Goal: Task Accomplishment & Management: Use online tool/utility

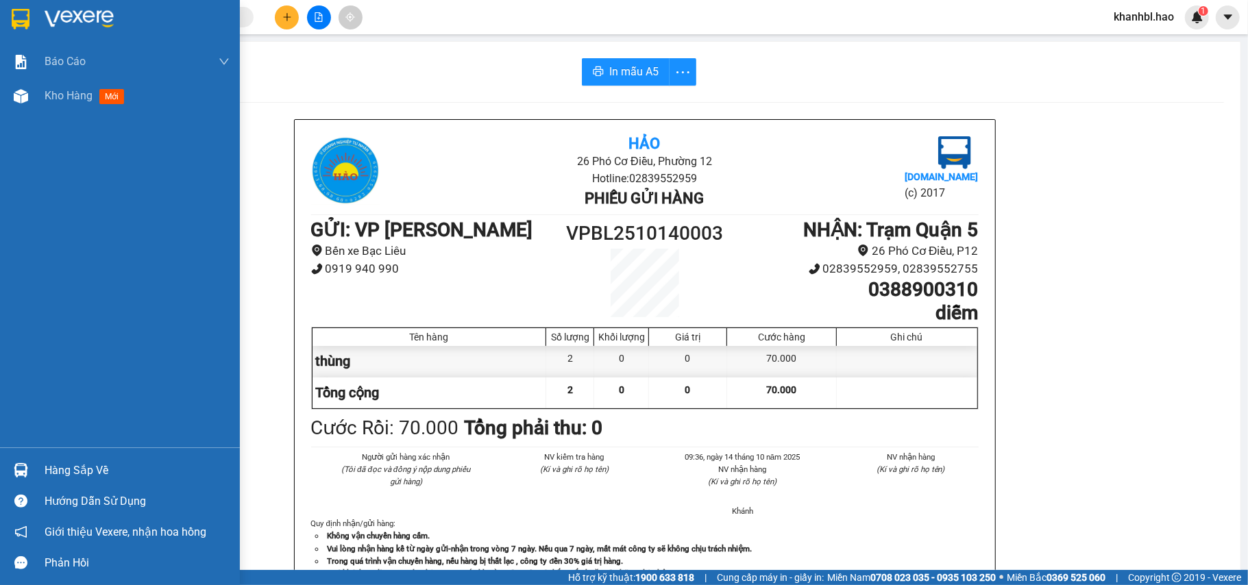
click at [27, 17] on img at bounding box center [21, 19] width 18 height 21
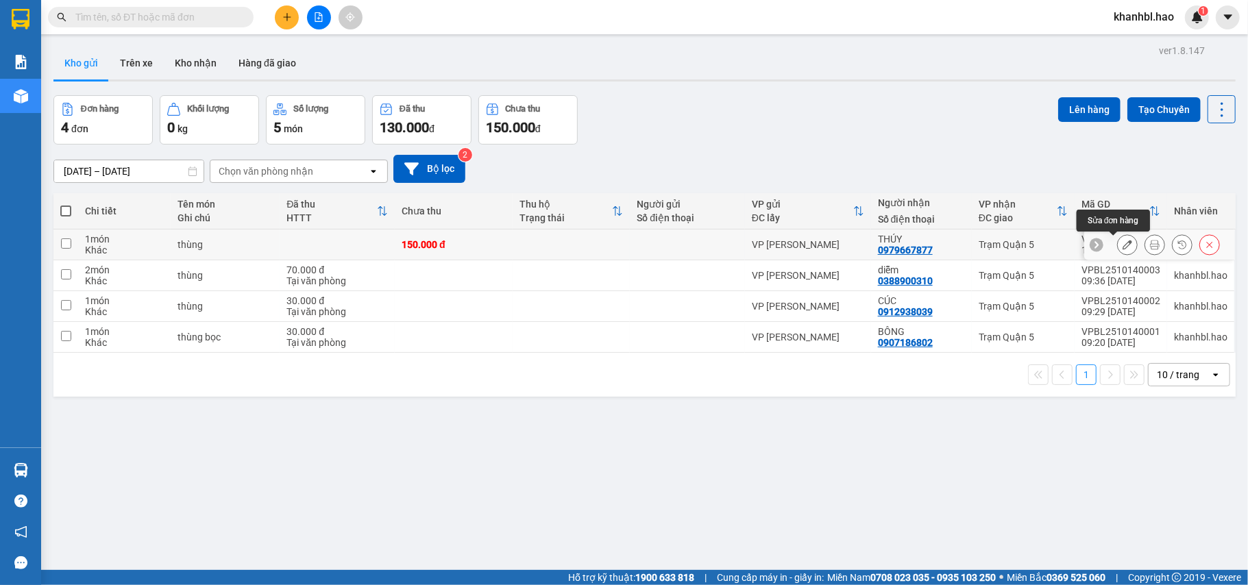
click at [1123, 250] on icon at bounding box center [1128, 245] width 10 height 10
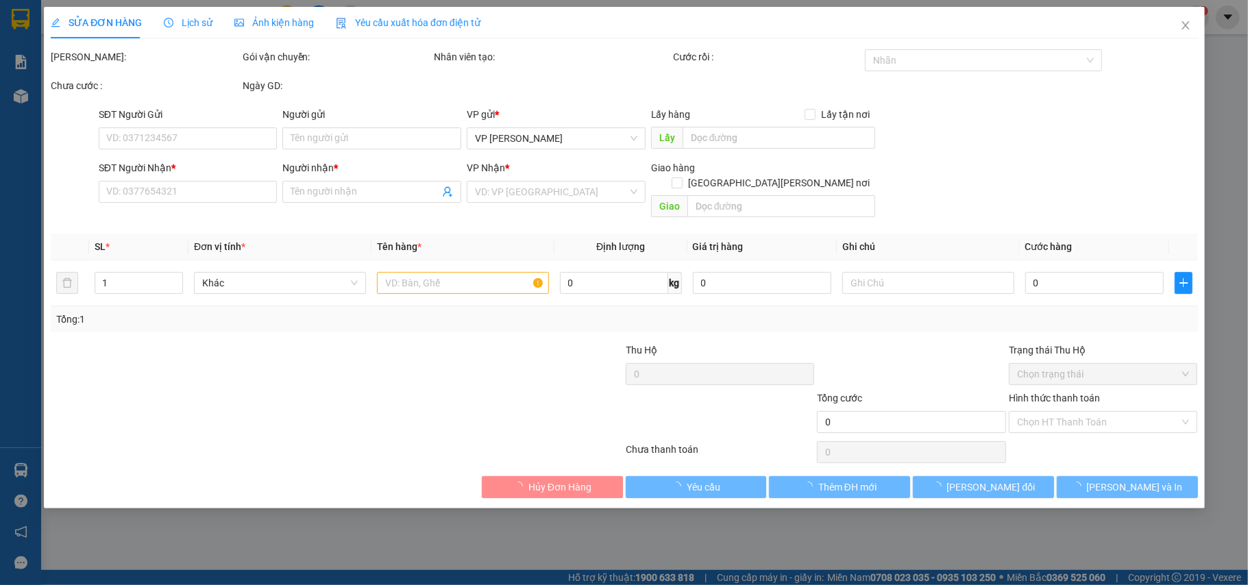
type input "0979667877"
type input "THÚY"
type input "150.000"
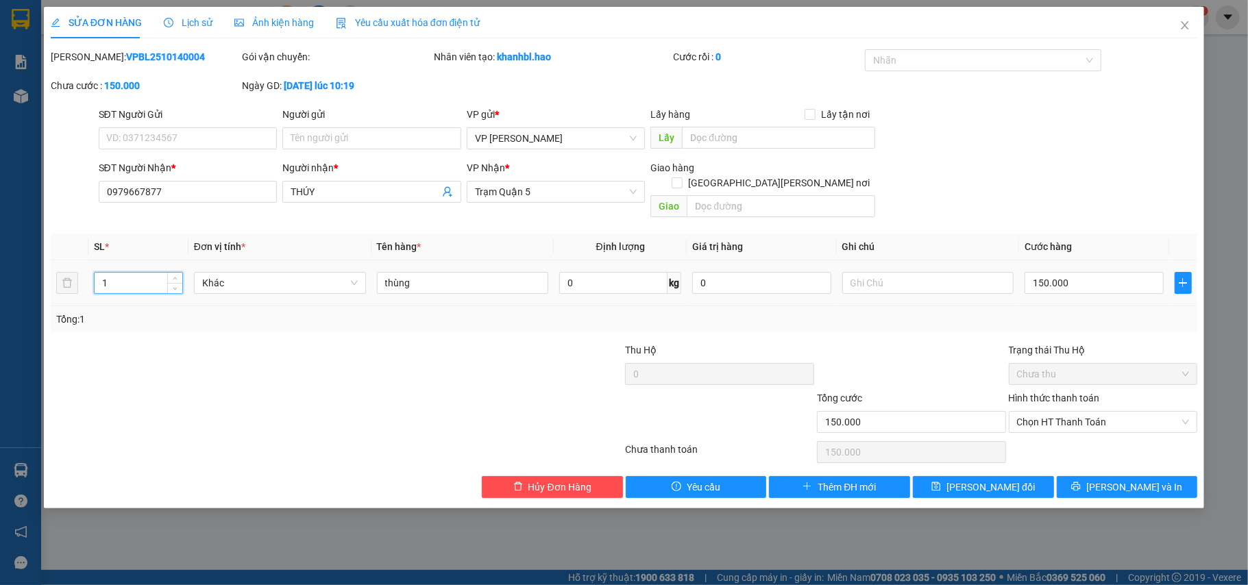
click at [126, 273] on input "1" at bounding box center [139, 283] width 88 height 21
type input "2"
click at [1009, 481] on span "[PERSON_NAME] đổi" at bounding box center [991, 487] width 88 height 15
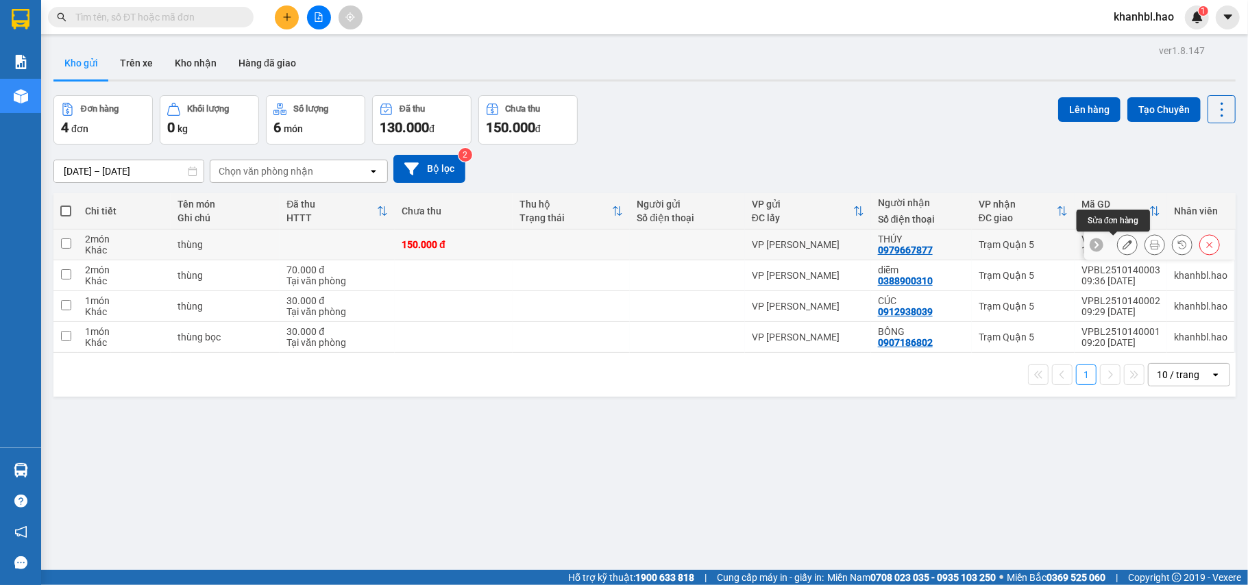
click at [1123, 248] on icon at bounding box center [1128, 245] width 10 height 10
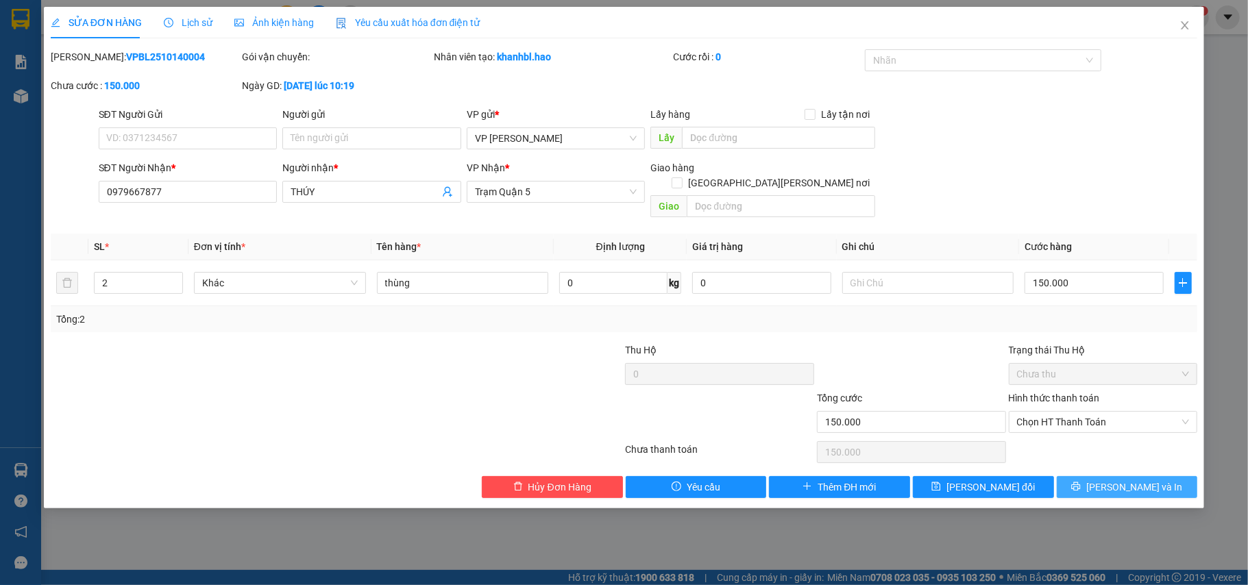
drag, startPoint x: 1131, startPoint y: 480, endPoint x: 1048, endPoint y: 411, distance: 107.6
click at [1131, 480] on span "[PERSON_NAME] và In" at bounding box center [1135, 487] width 96 height 15
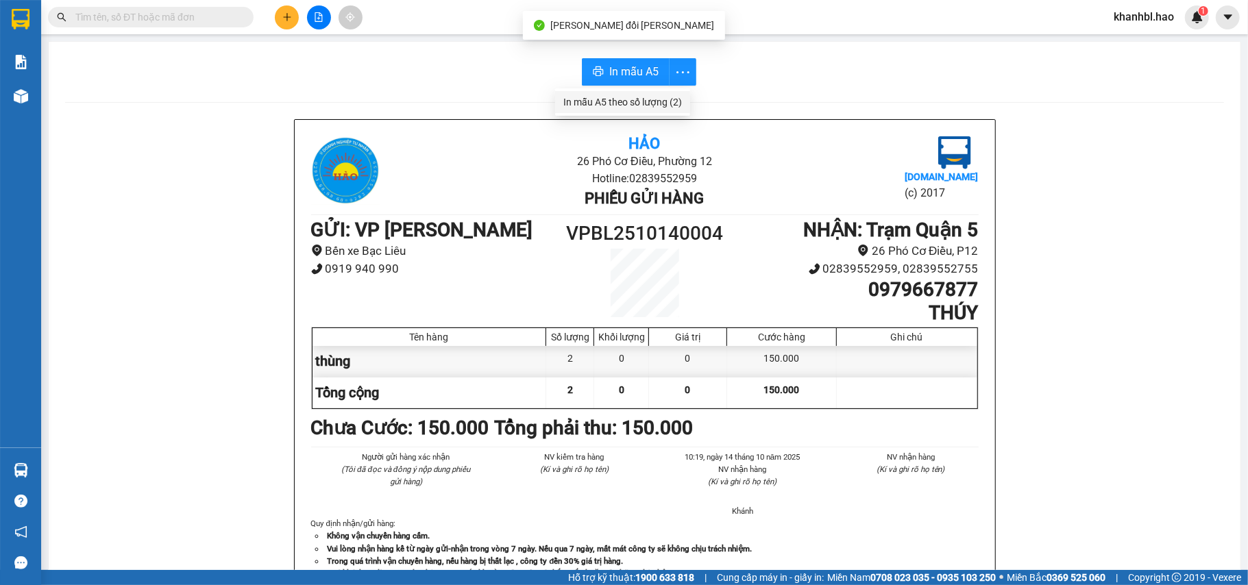
click at [670, 99] on div "In mẫu A5 theo số lượng (2)" at bounding box center [622, 102] width 119 height 15
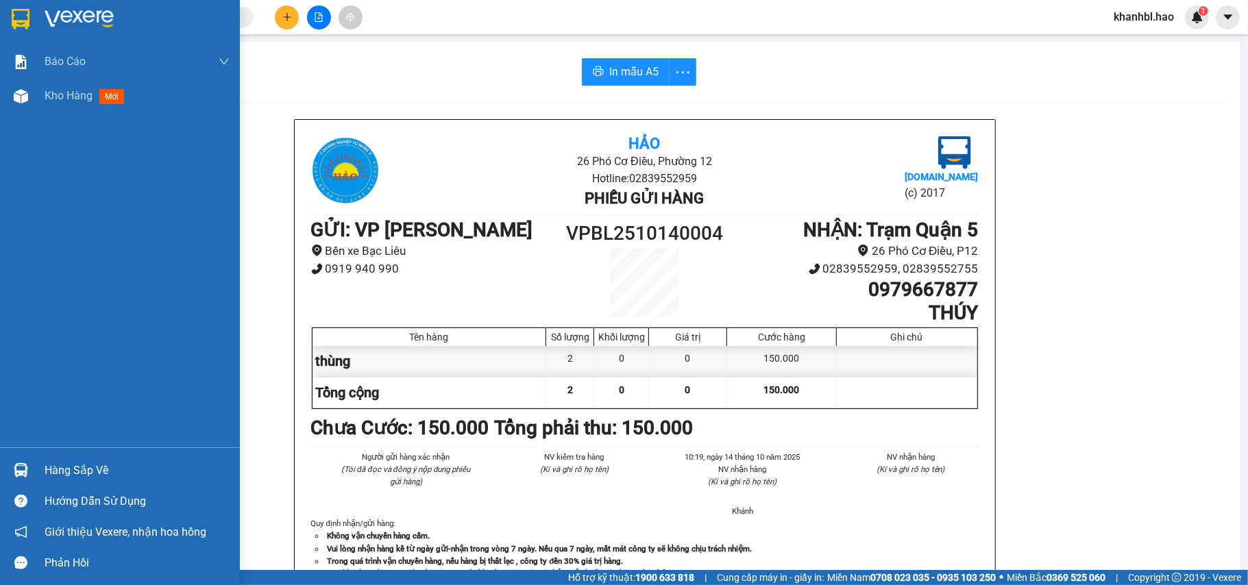
drag, startPoint x: 22, startPoint y: 7, endPoint x: 223, endPoint y: 256, distance: 319.8
click at [23, 8] on div at bounding box center [21, 19] width 24 height 24
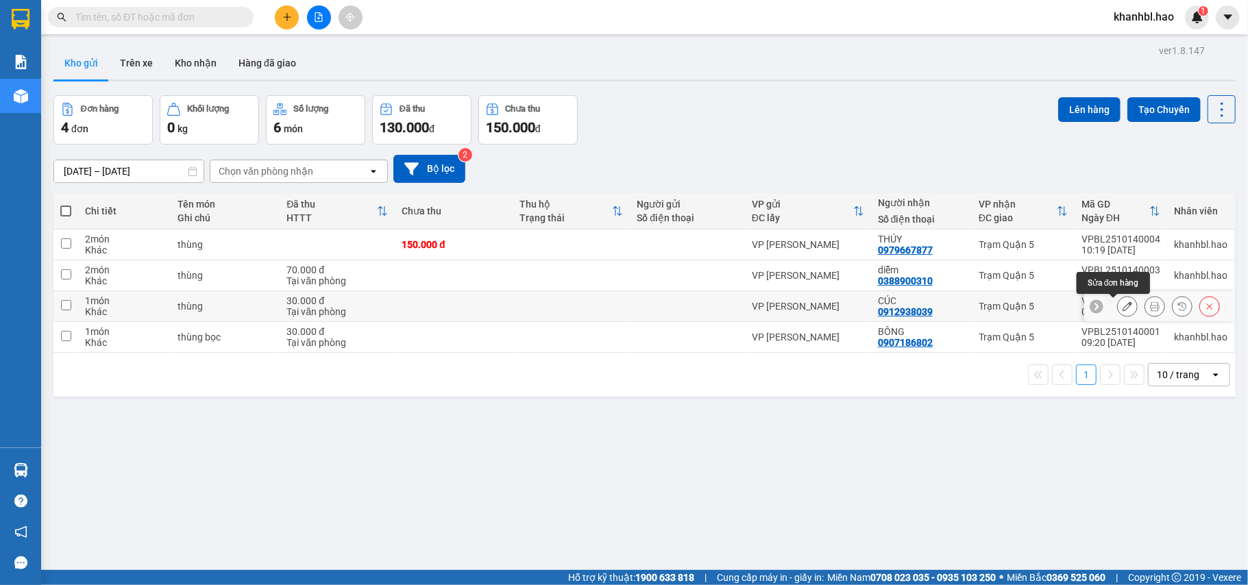
click at [1123, 307] on icon at bounding box center [1128, 307] width 10 height 10
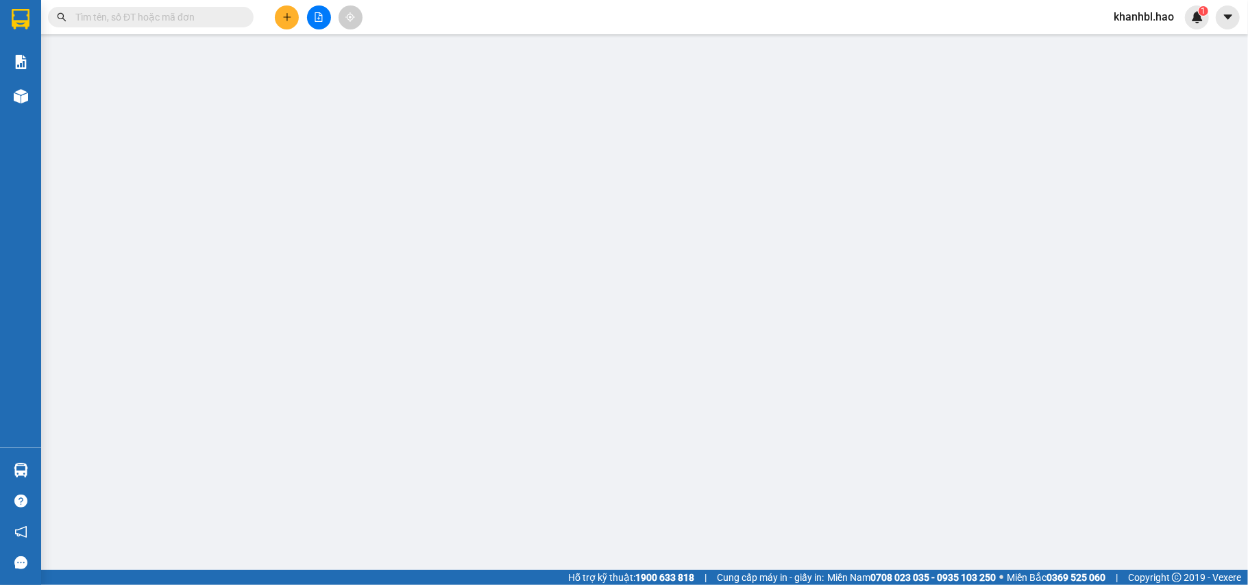
type input "0912938039"
type input "CÚC"
type input "30.000"
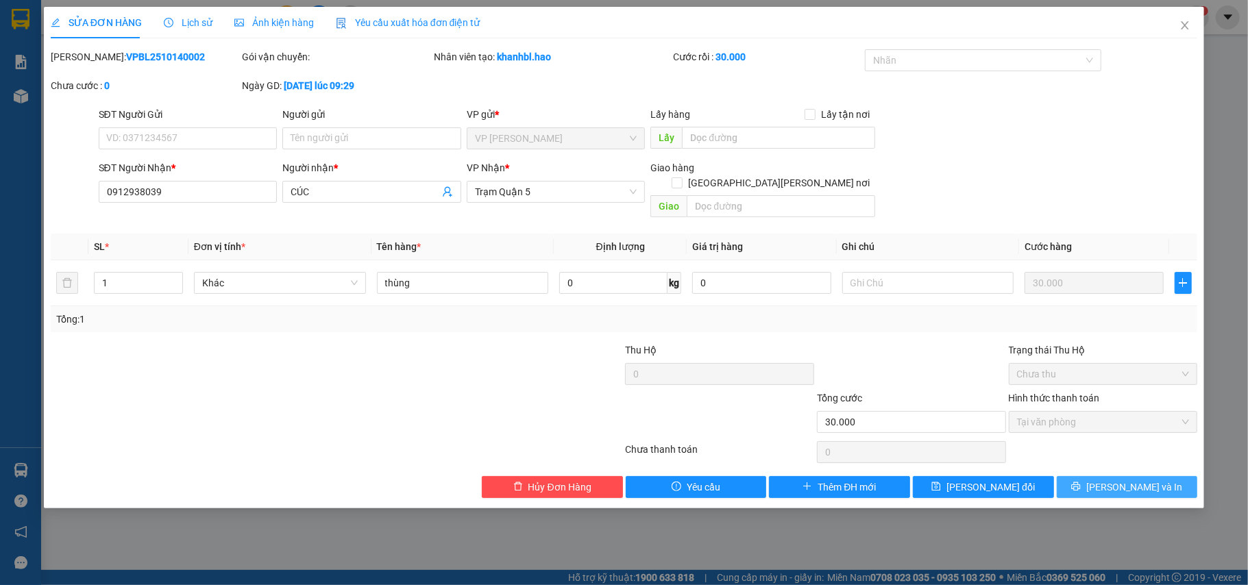
click at [1154, 476] on button "[PERSON_NAME] và In" at bounding box center [1127, 487] width 141 height 22
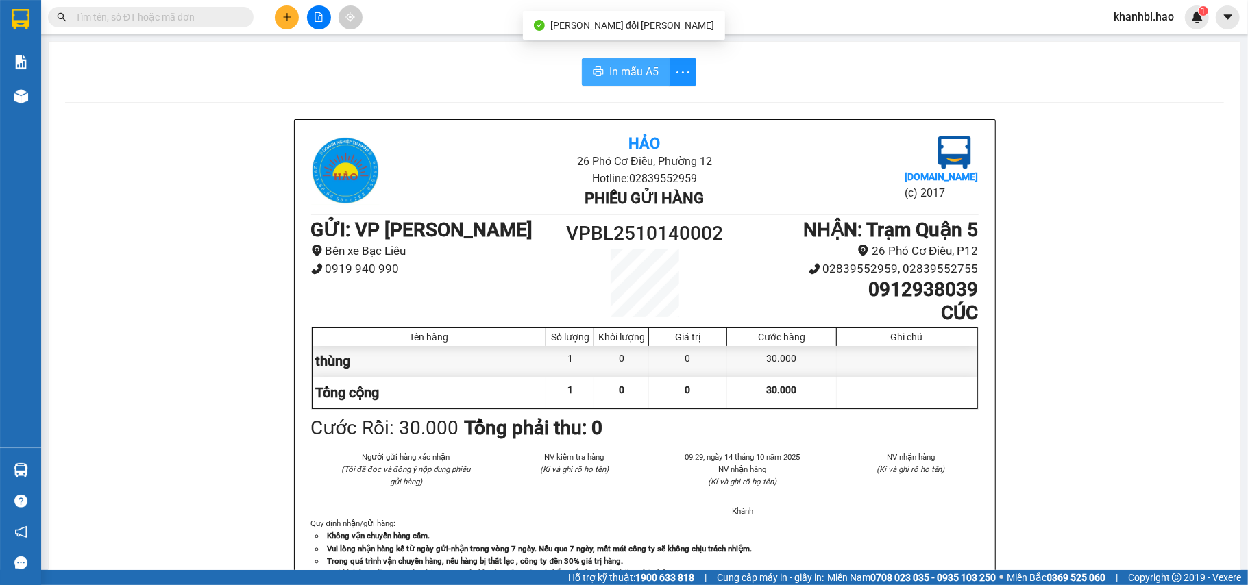
click at [611, 72] on span "In mẫu A5" at bounding box center [633, 71] width 49 height 17
